Goal: Book appointment/travel/reservation

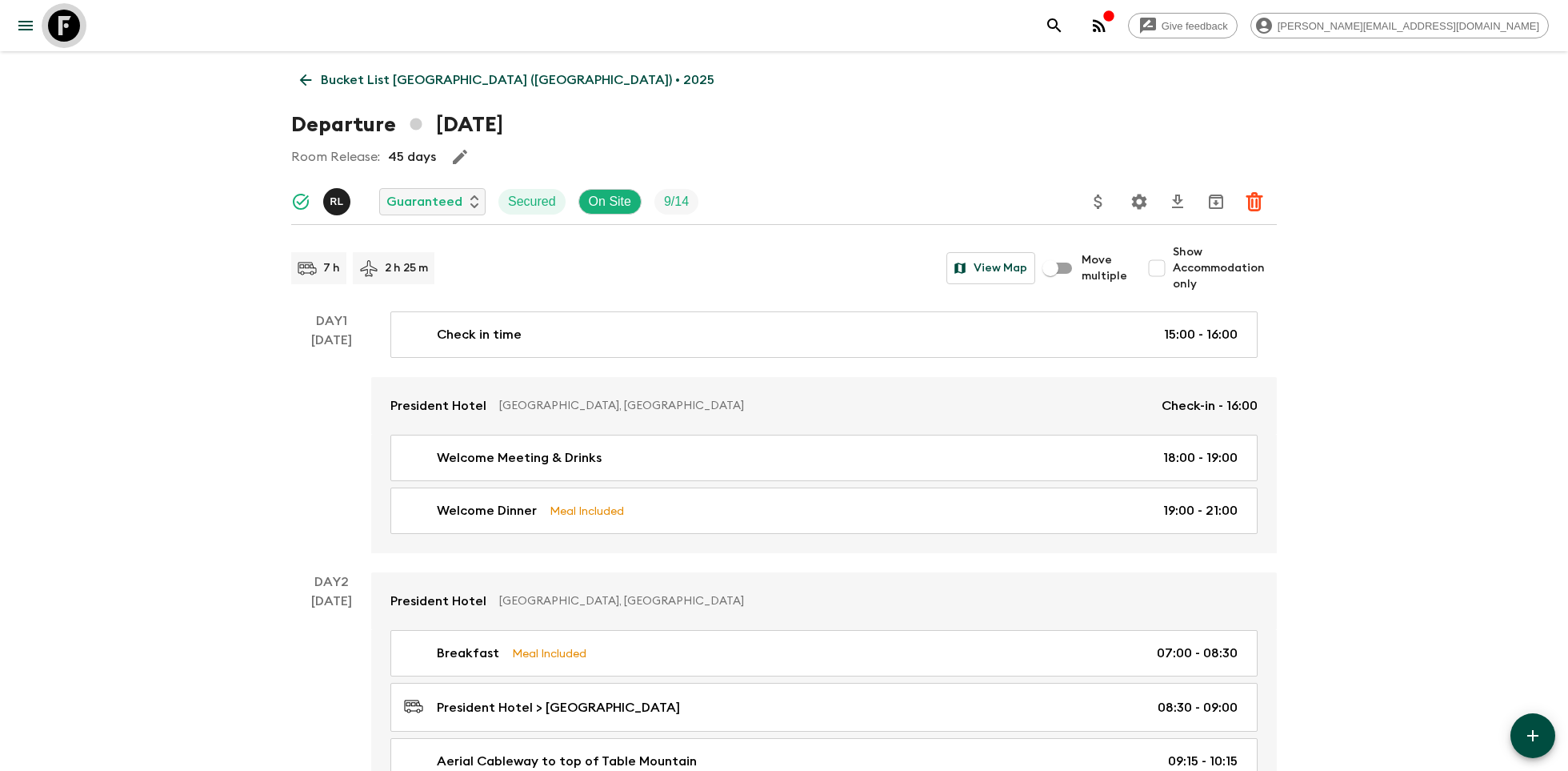
click at [65, 19] on icon at bounding box center [64, 25] width 32 height 32
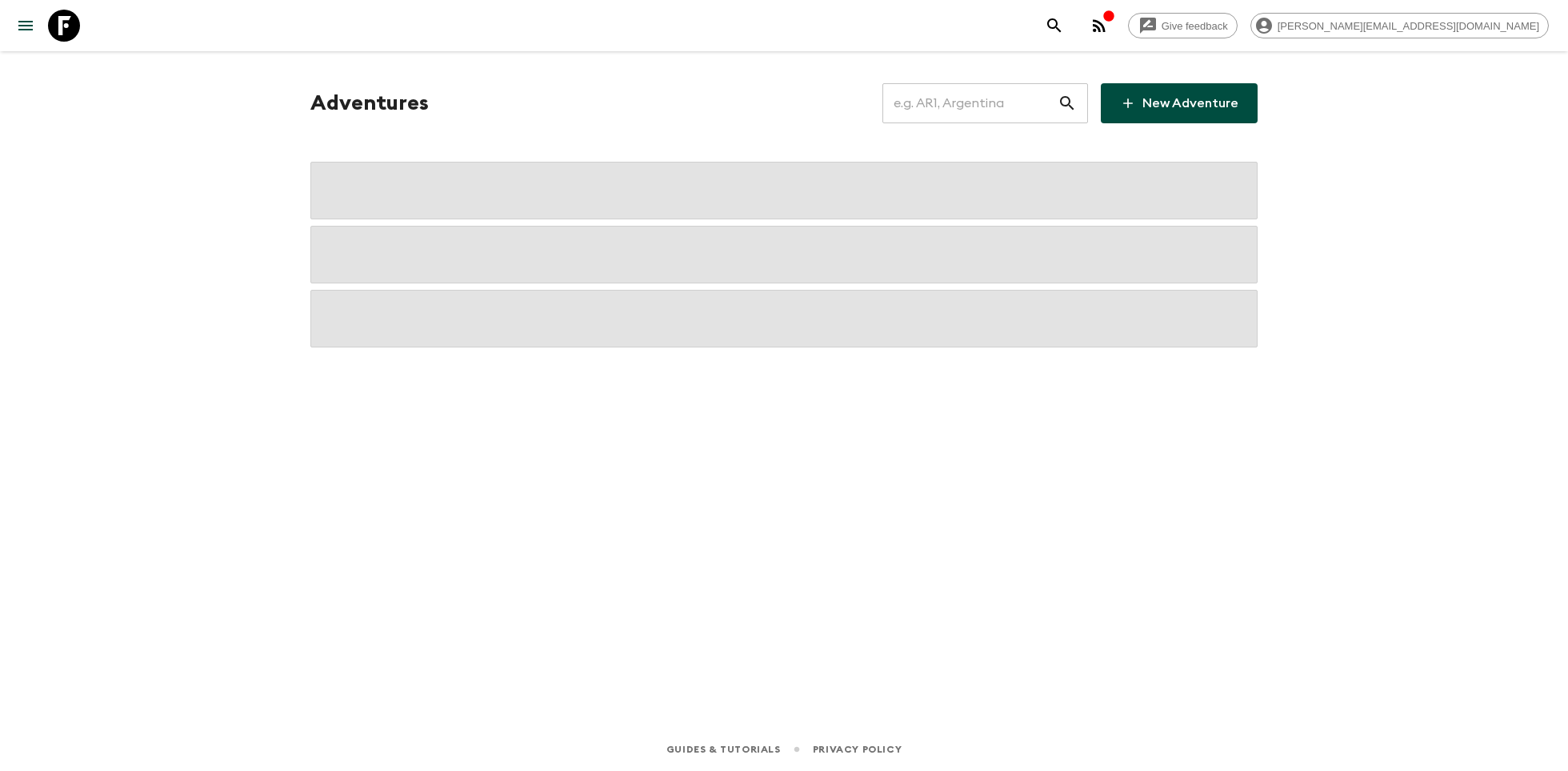
click at [972, 108] on input "text" at bounding box center [970, 103] width 175 height 44
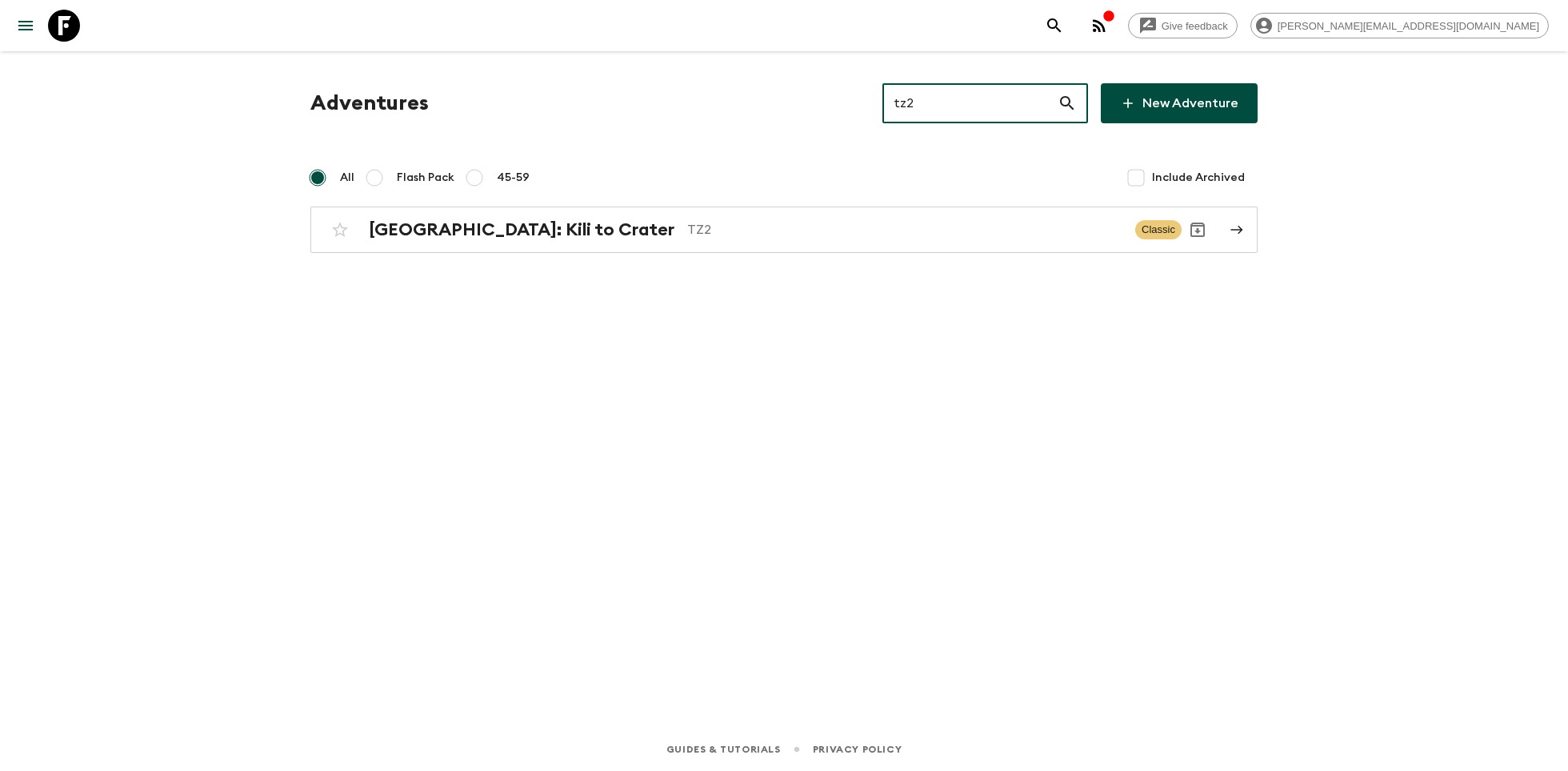
type input "tz2"
click at [604, 260] on div "Adventures tz2 ​ New Adventure All Flash Pack 45-59 Include Archived [GEOGRAPHI…" at bounding box center [784, 366] width 1024 height 631
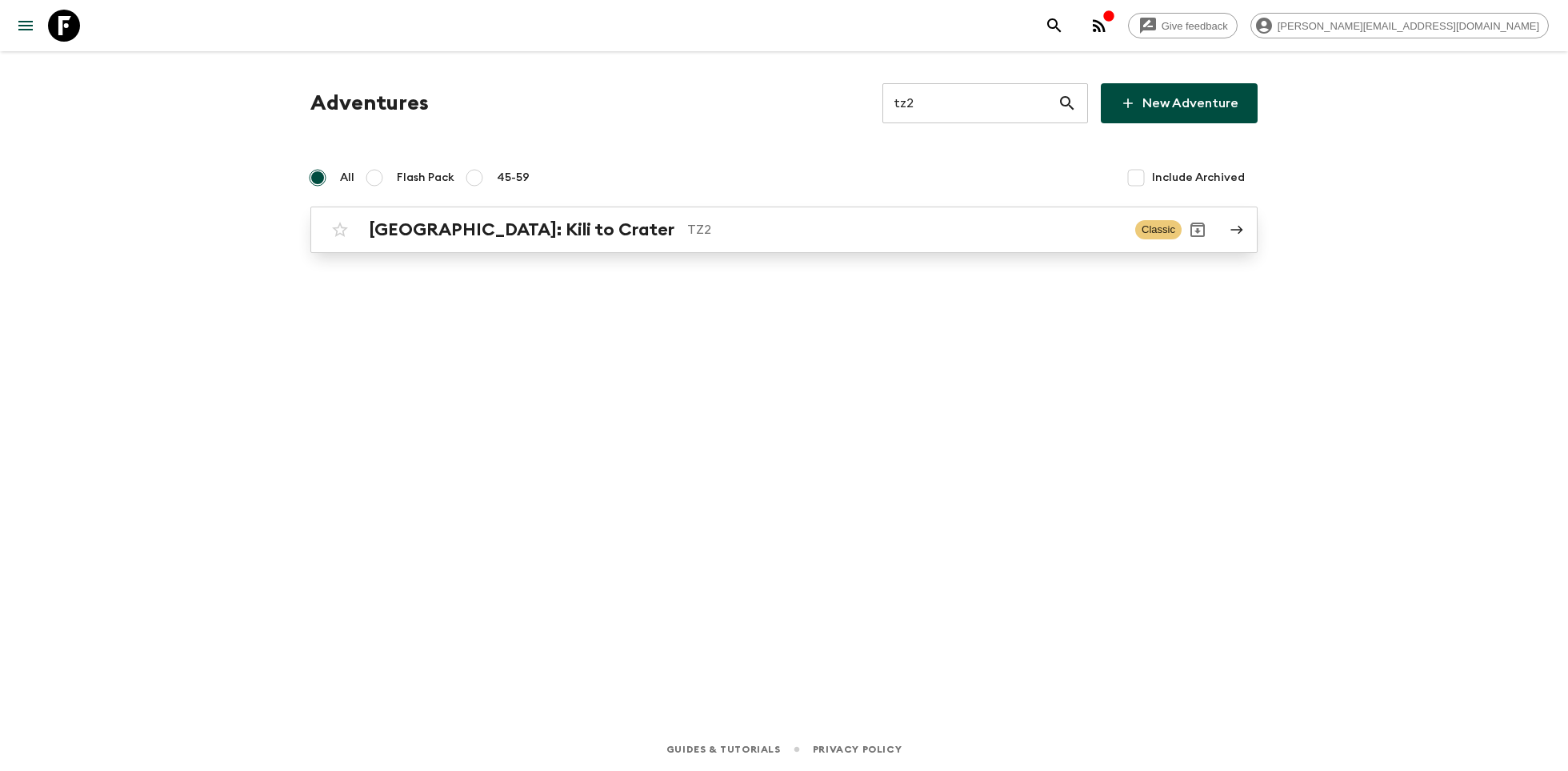
click at [608, 242] on div "[GEOGRAPHIC_DATA]: Kili to Crater TZ2 Classic" at bounding box center [753, 230] width 858 height 32
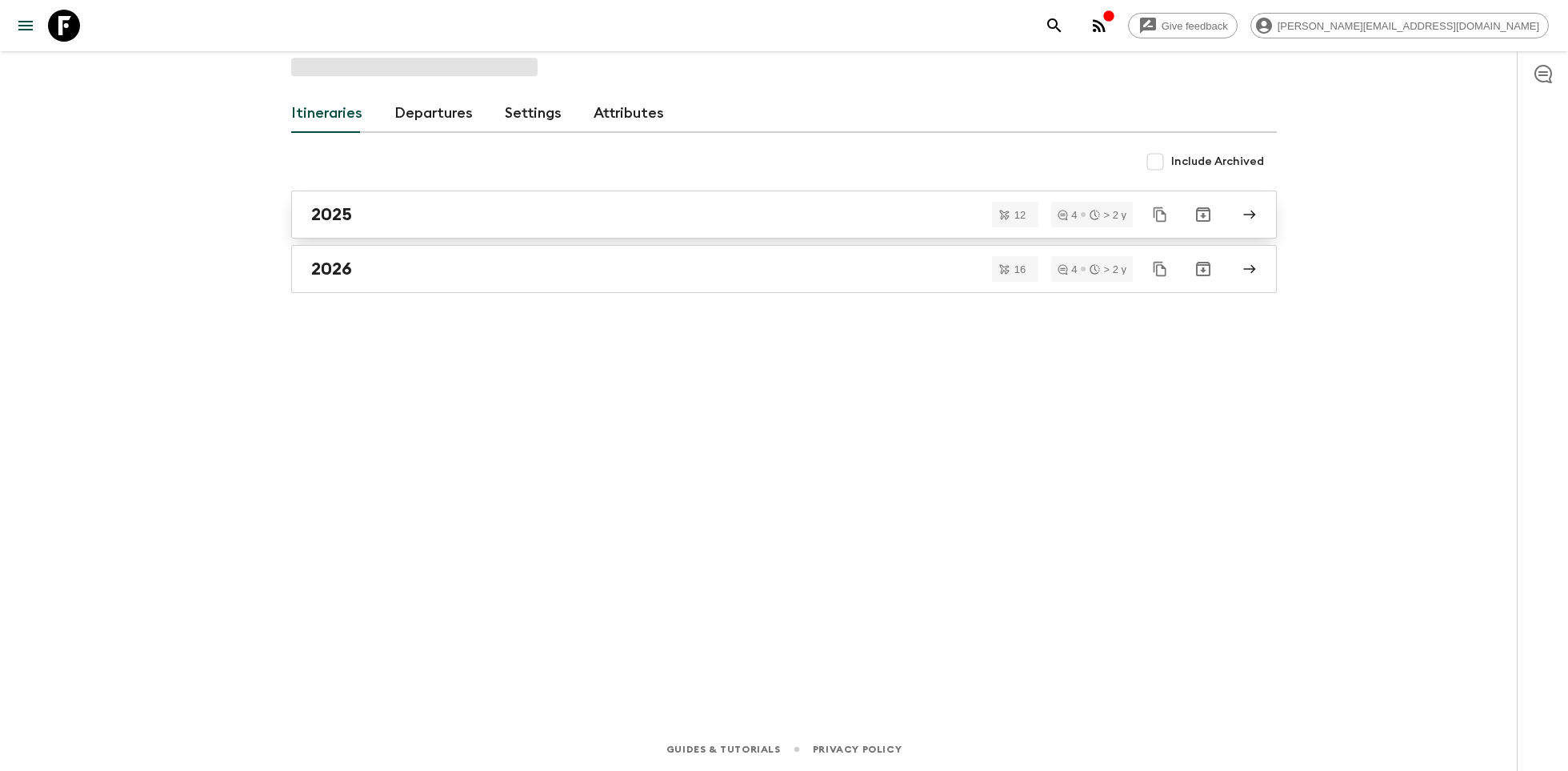
click at [437, 210] on div "2025" at bounding box center [769, 214] width 915 height 20
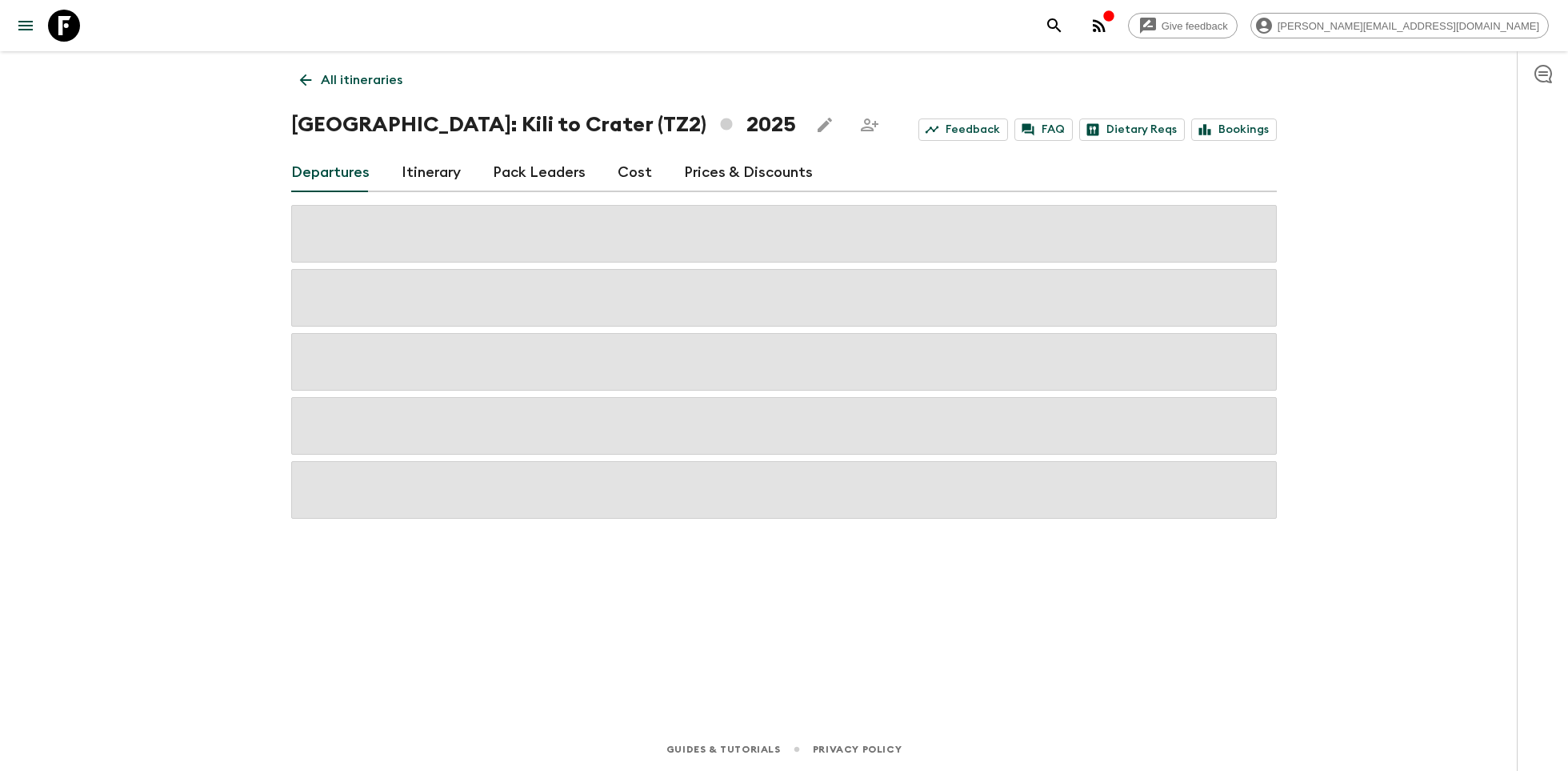
click at [425, 166] on link "Itinerary" at bounding box center [432, 172] width 59 height 38
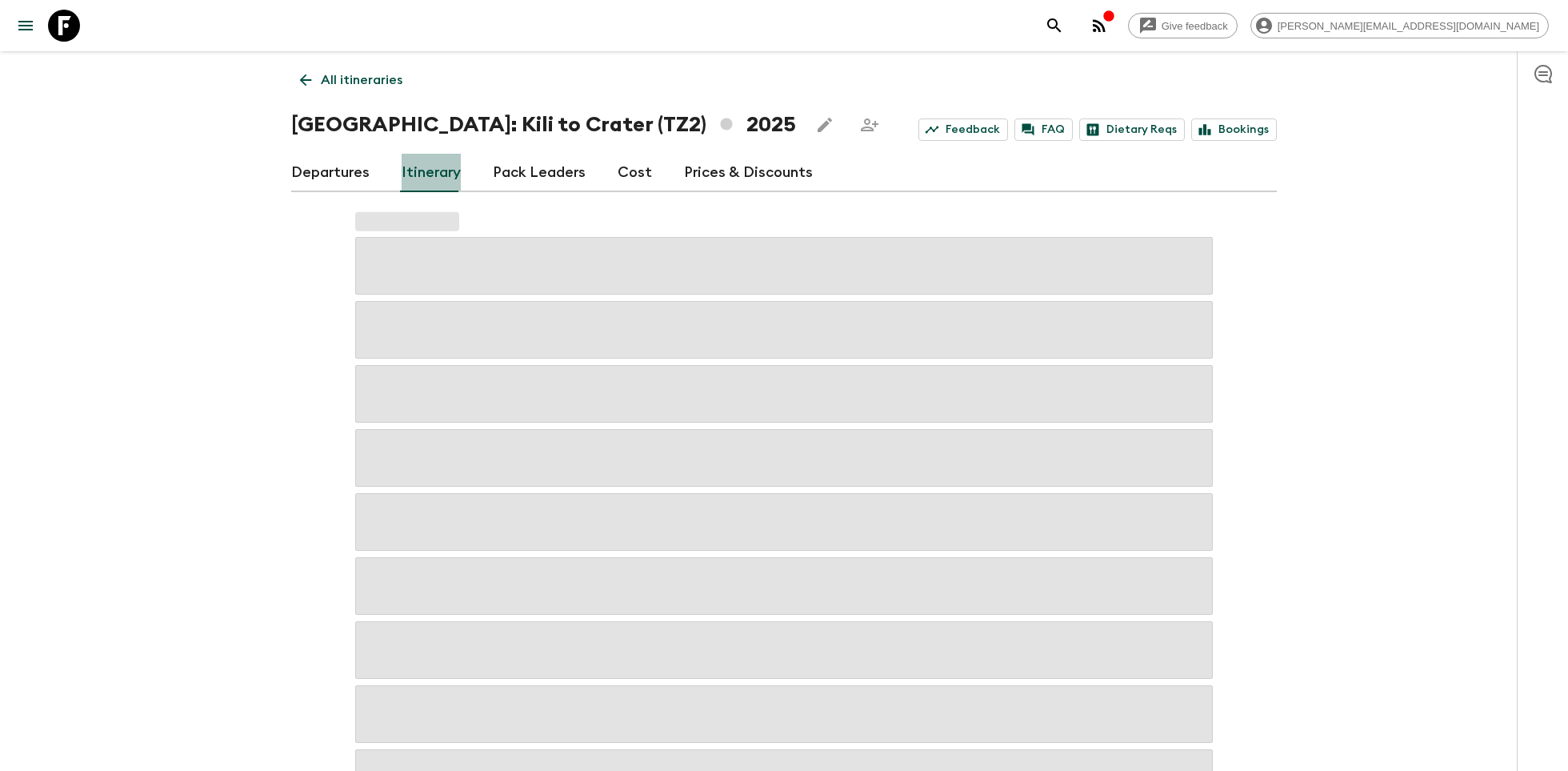
click at [420, 180] on link "Itinerary" at bounding box center [432, 172] width 59 height 38
click at [311, 171] on link "Departures" at bounding box center [330, 172] width 79 height 38
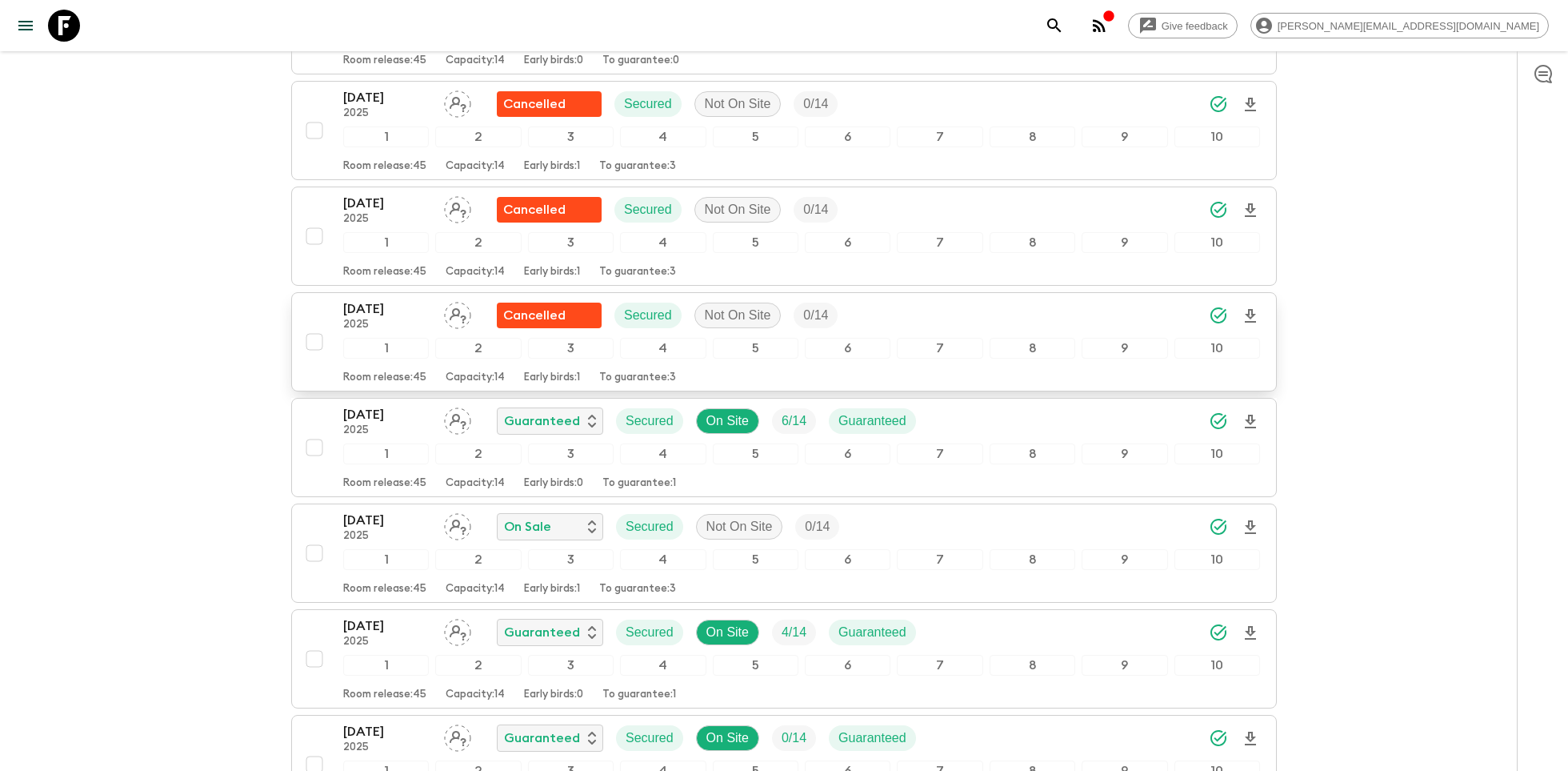
scroll to position [671, 0]
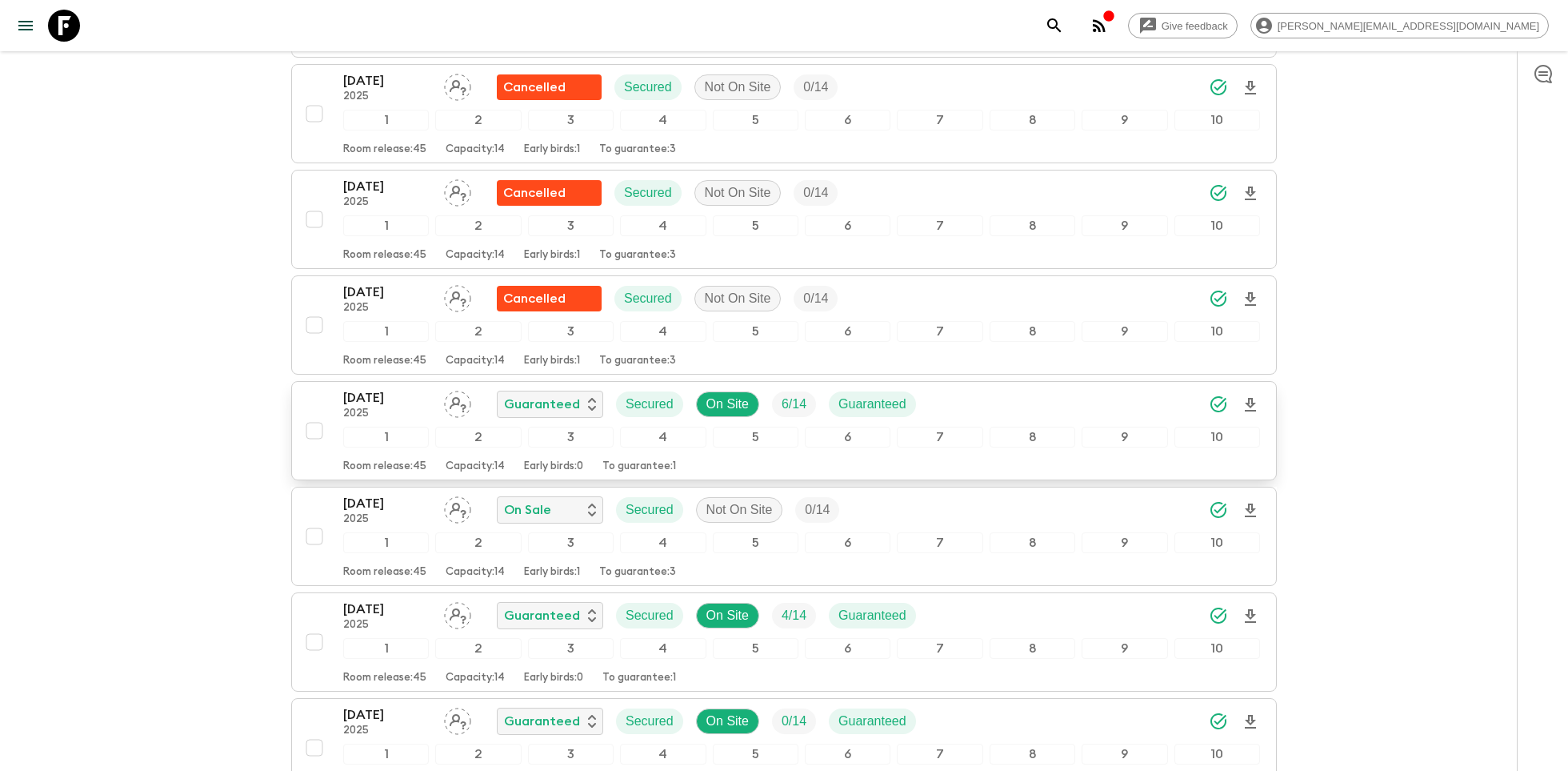
click at [372, 388] on p "[DATE]" at bounding box center [387, 398] width 88 height 19
